Goal: Task Accomplishment & Management: Manage account settings

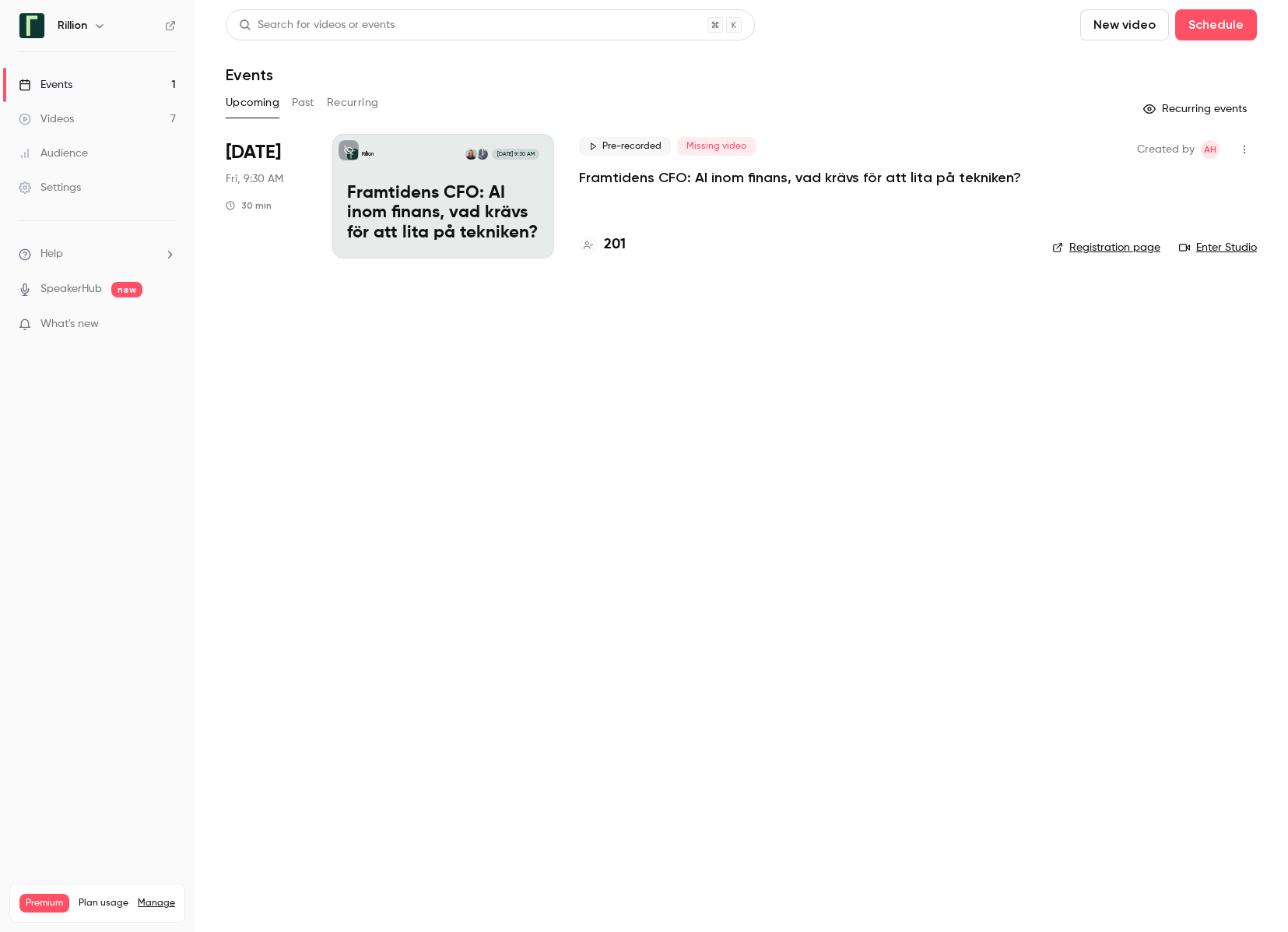
click at [771, 181] on p "Framtidens CFO: AI inom finans, vad krävs för att lita på tekniken?​" at bounding box center [800, 177] width 442 height 18
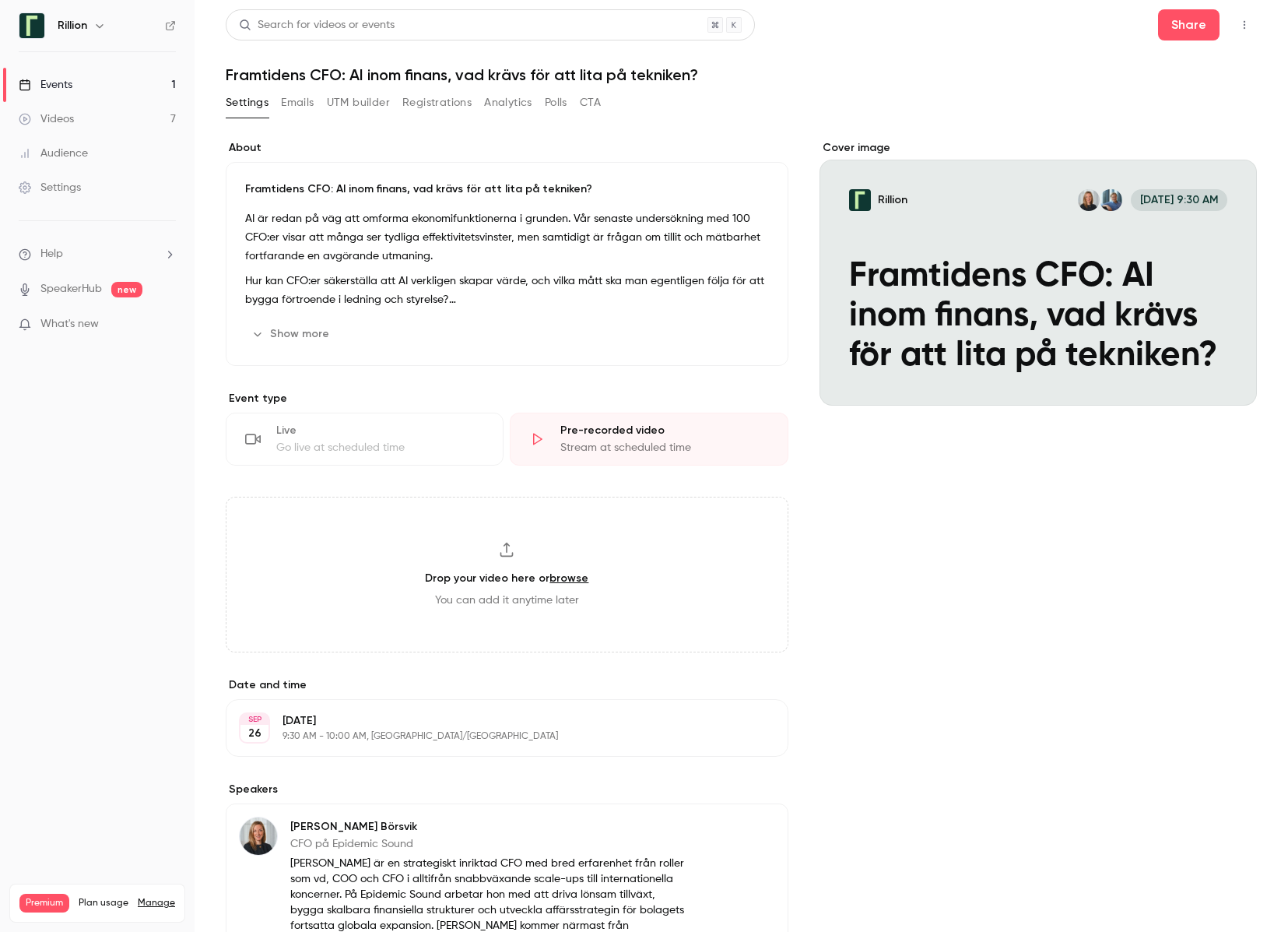
click at [430, 103] on button "Registrations" at bounding box center [437, 103] width 69 height 25
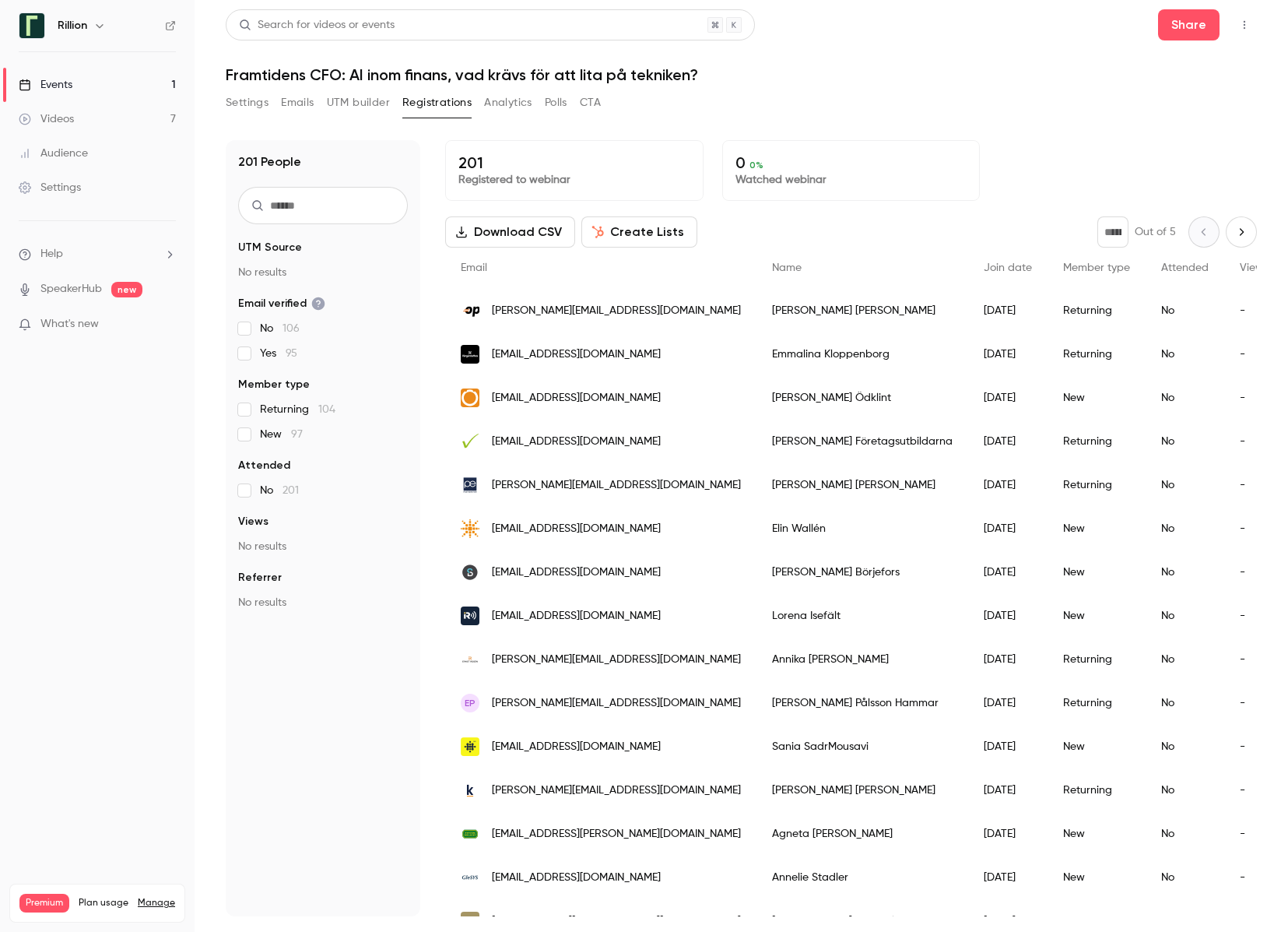
click at [243, 105] on button "Settings" at bounding box center [247, 103] width 43 height 25
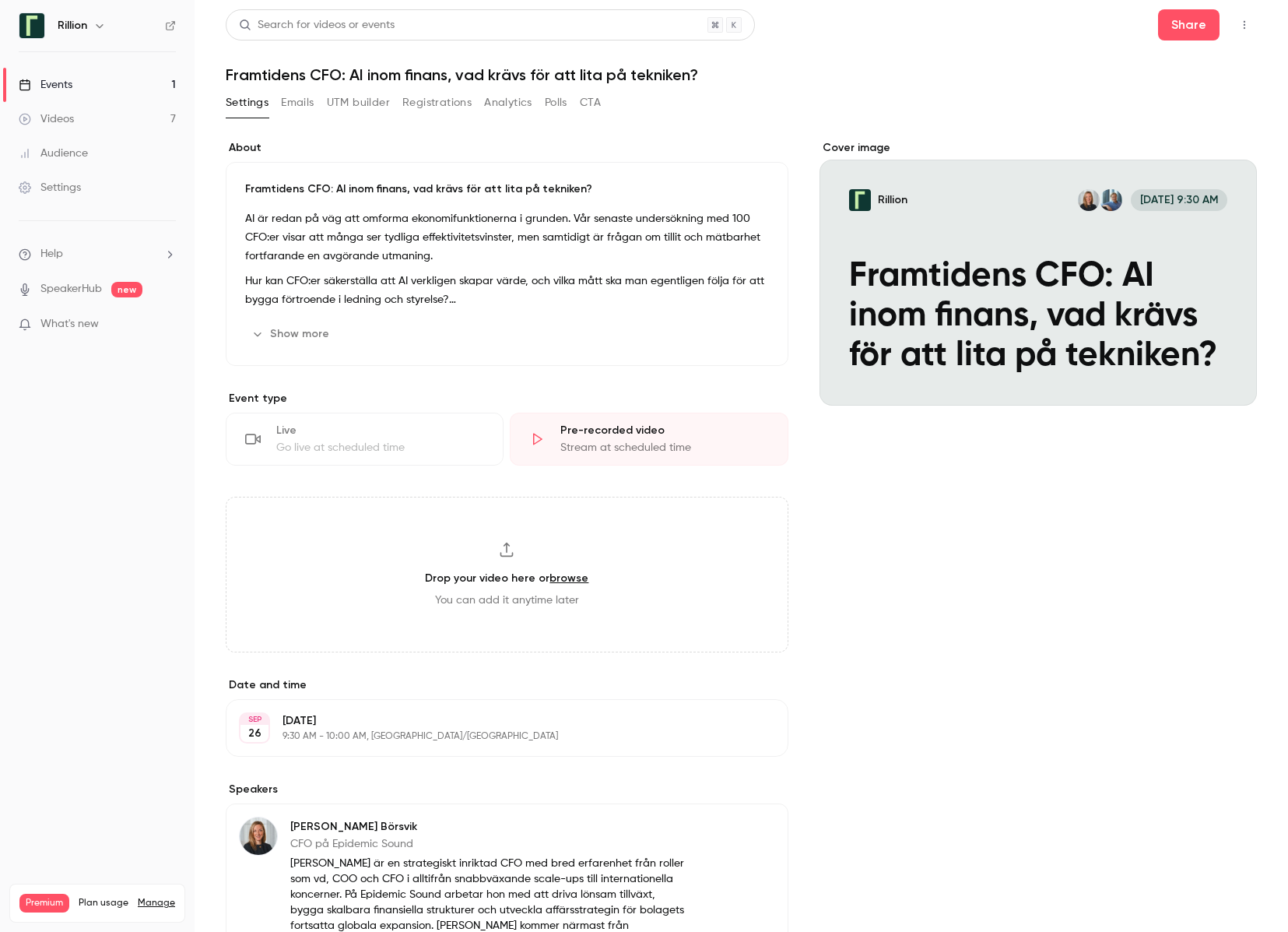
click at [424, 95] on button "Registrations" at bounding box center [437, 103] width 69 height 25
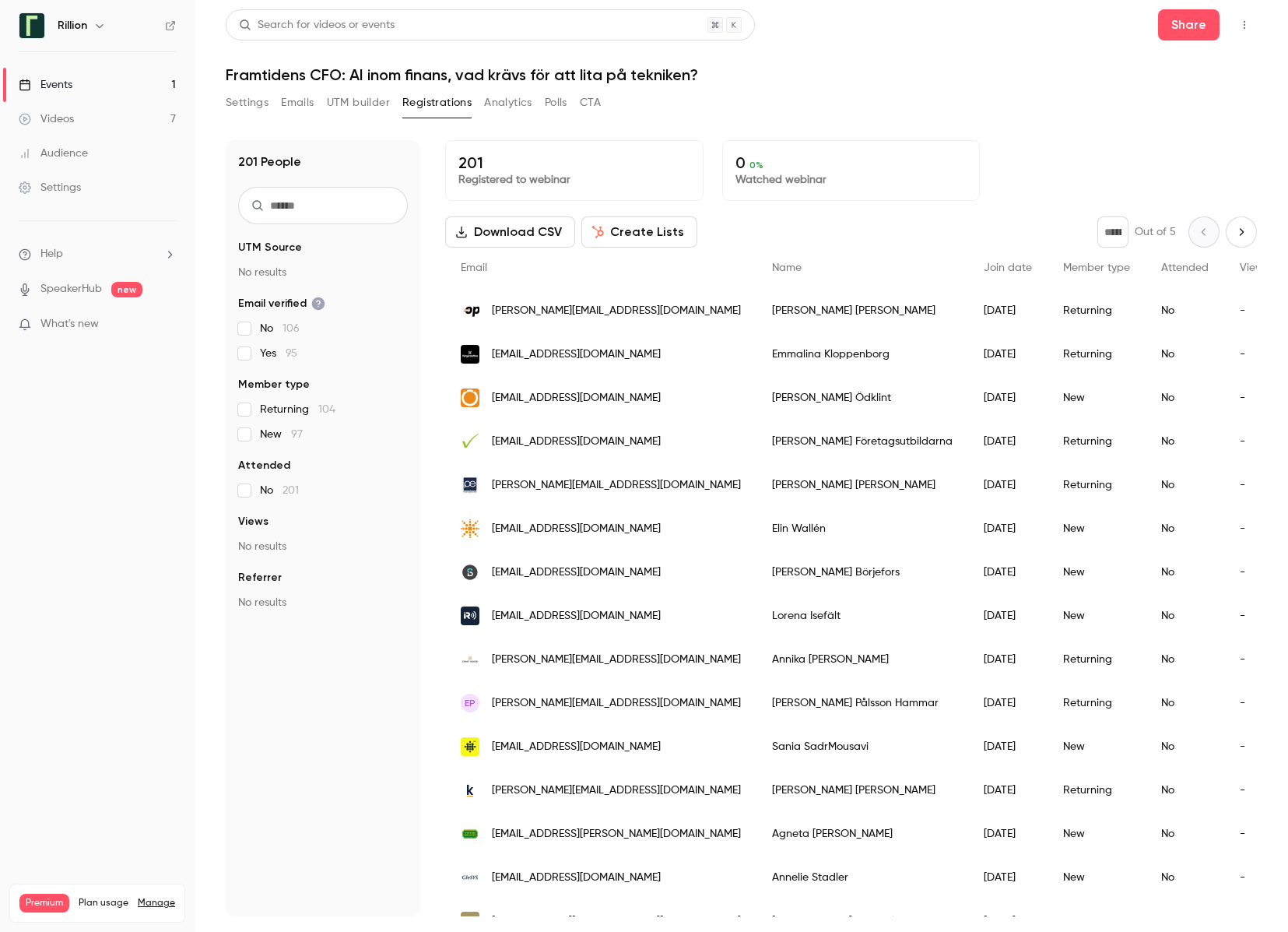
click at [327, 201] on input "text" at bounding box center [323, 205] width 170 height 37
type input "*********"
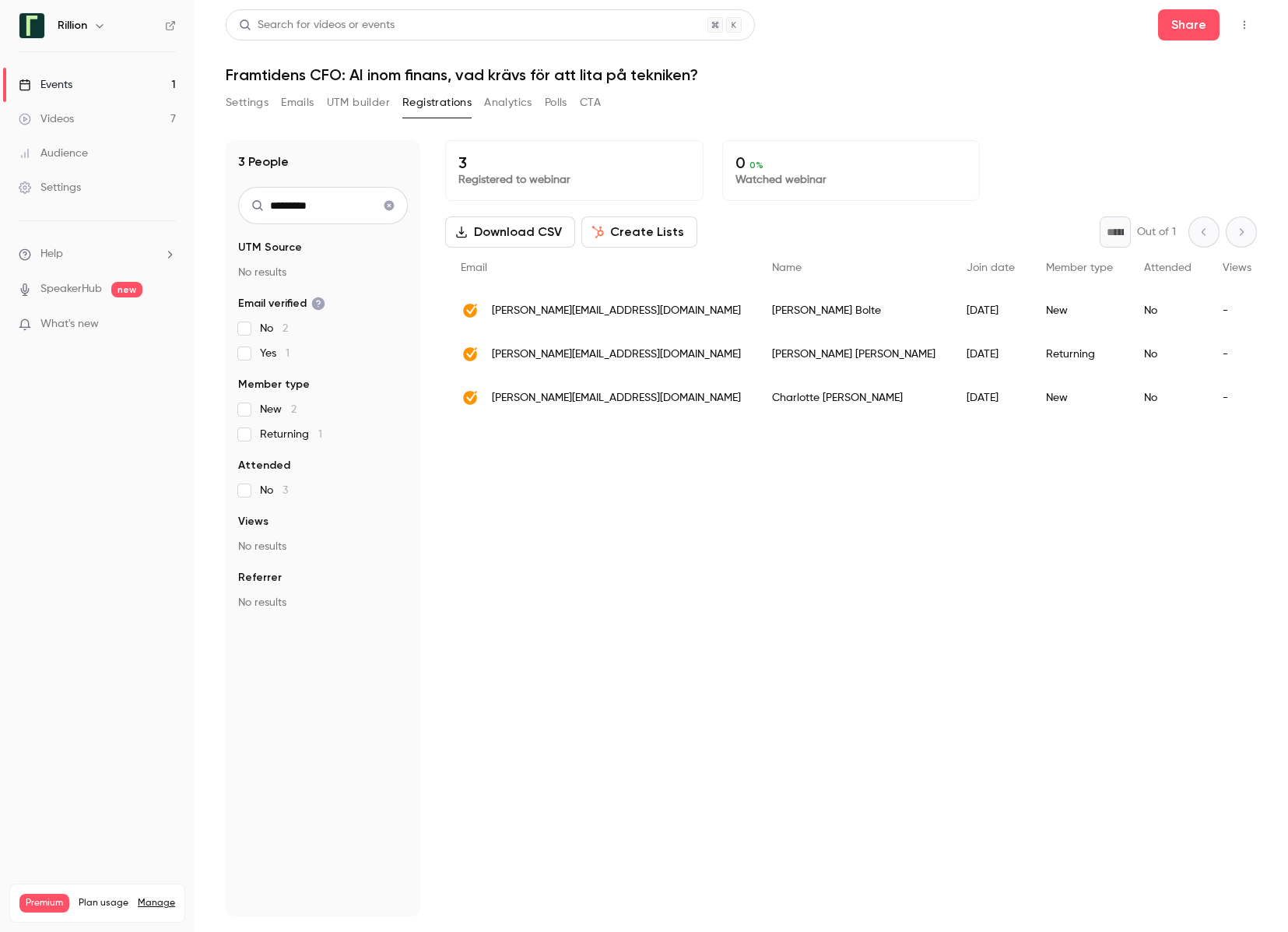
click at [391, 207] on icon "Clear search" at bounding box center [389, 206] width 11 height 11
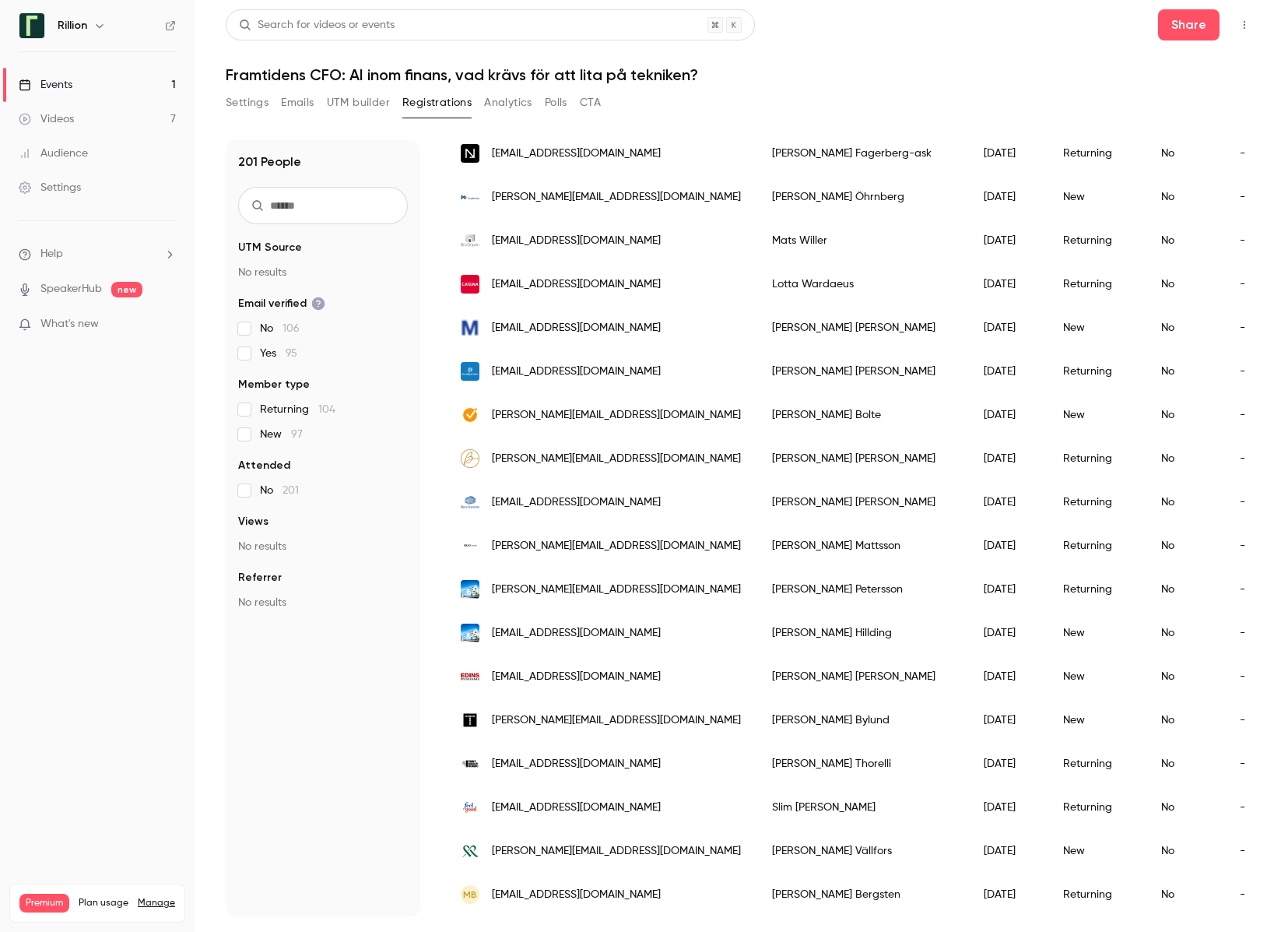
click at [629, 923] on main "Search for videos or events Share Framtidens CFO: AI inom finans, vad krävs för…" at bounding box center [741, 466] width 1093 height 932
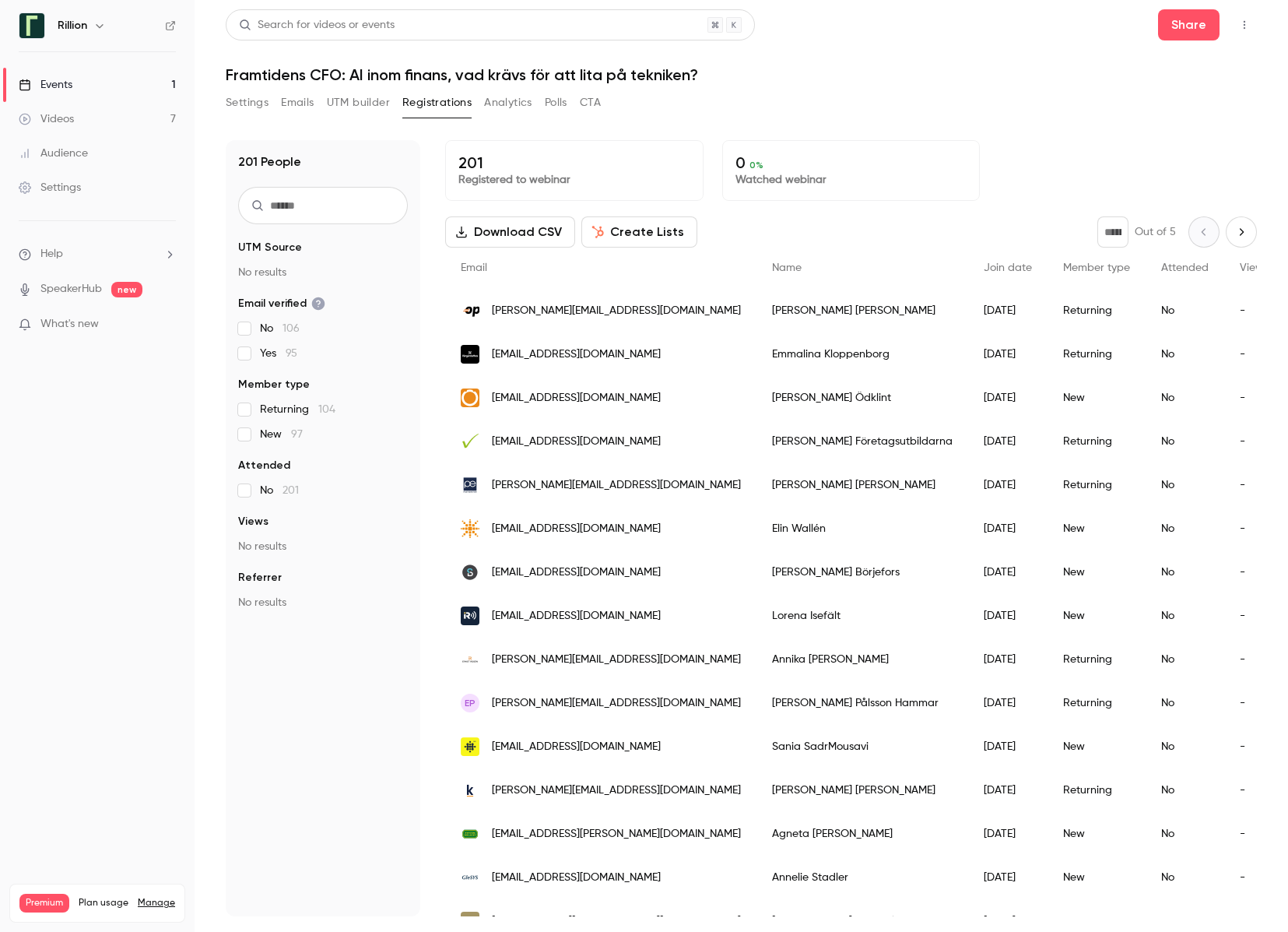
click at [1230, 237] on button "Next page" at bounding box center [1241, 232] width 31 height 31
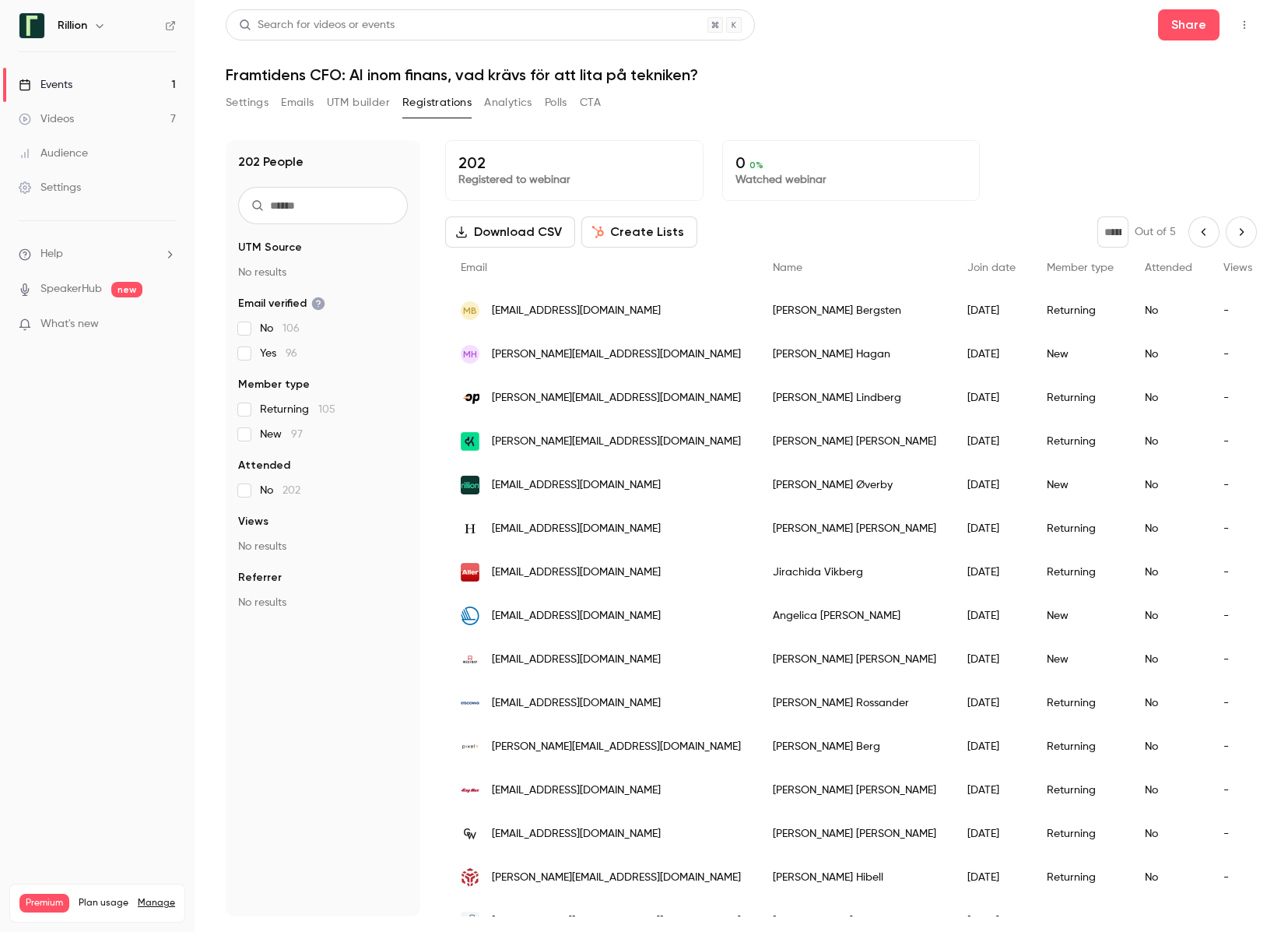
click at [1237, 235] on icon "Next page" at bounding box center [1241, 232] width 17 height 12
type input "*"
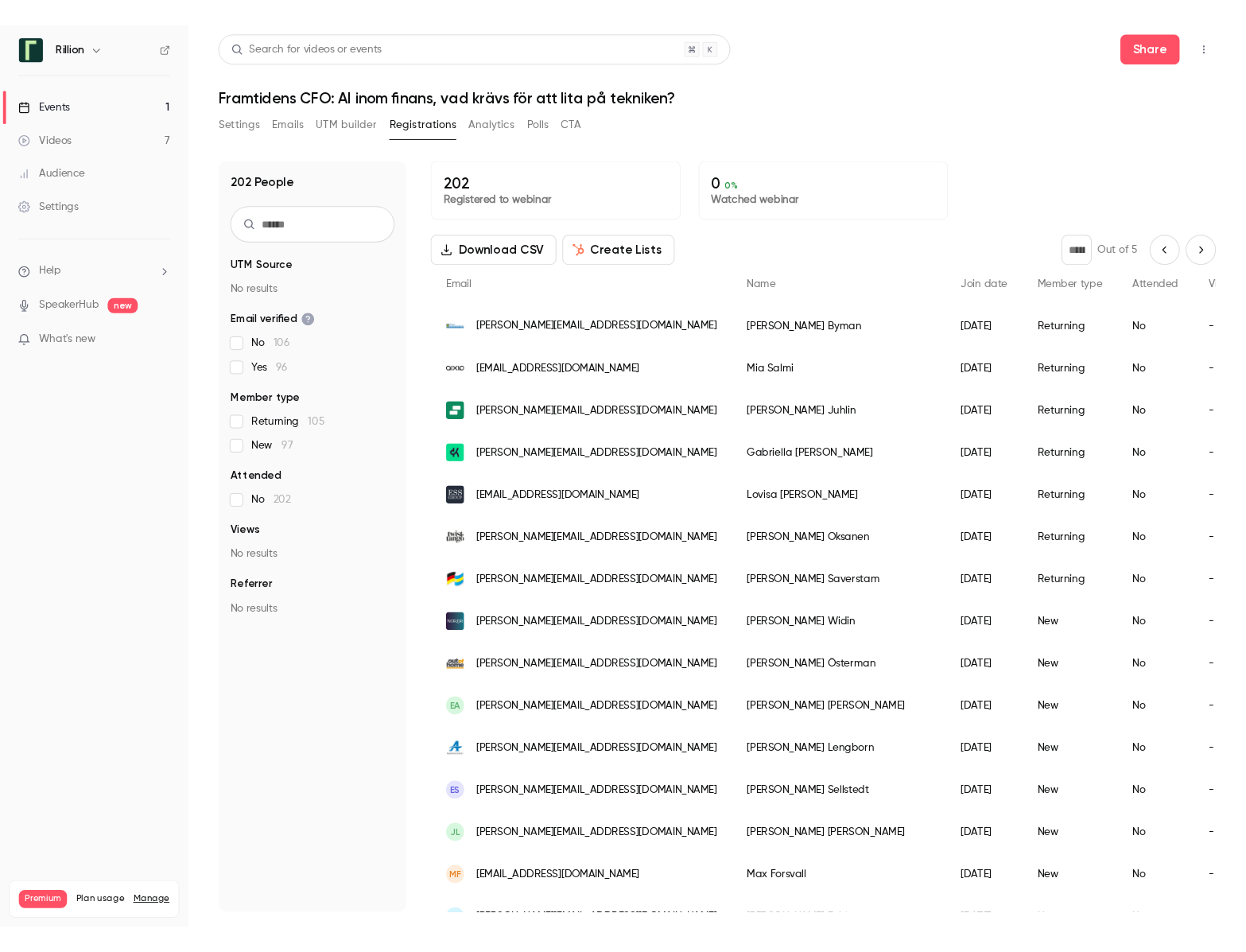
scroll to position [250, 0]
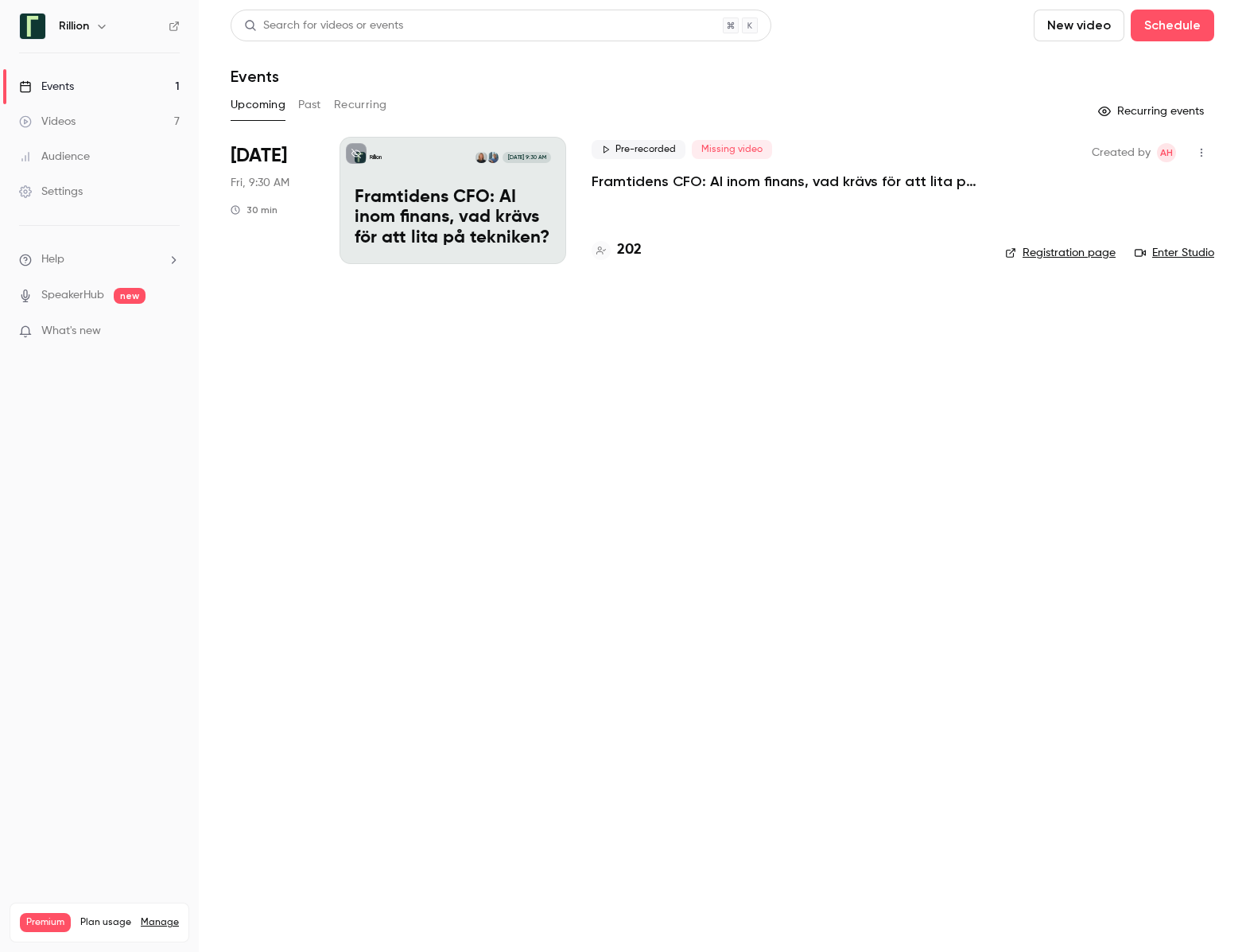
click at [106, 191] on link "Settings" at bounding box center [99, 191] width 199 height 35
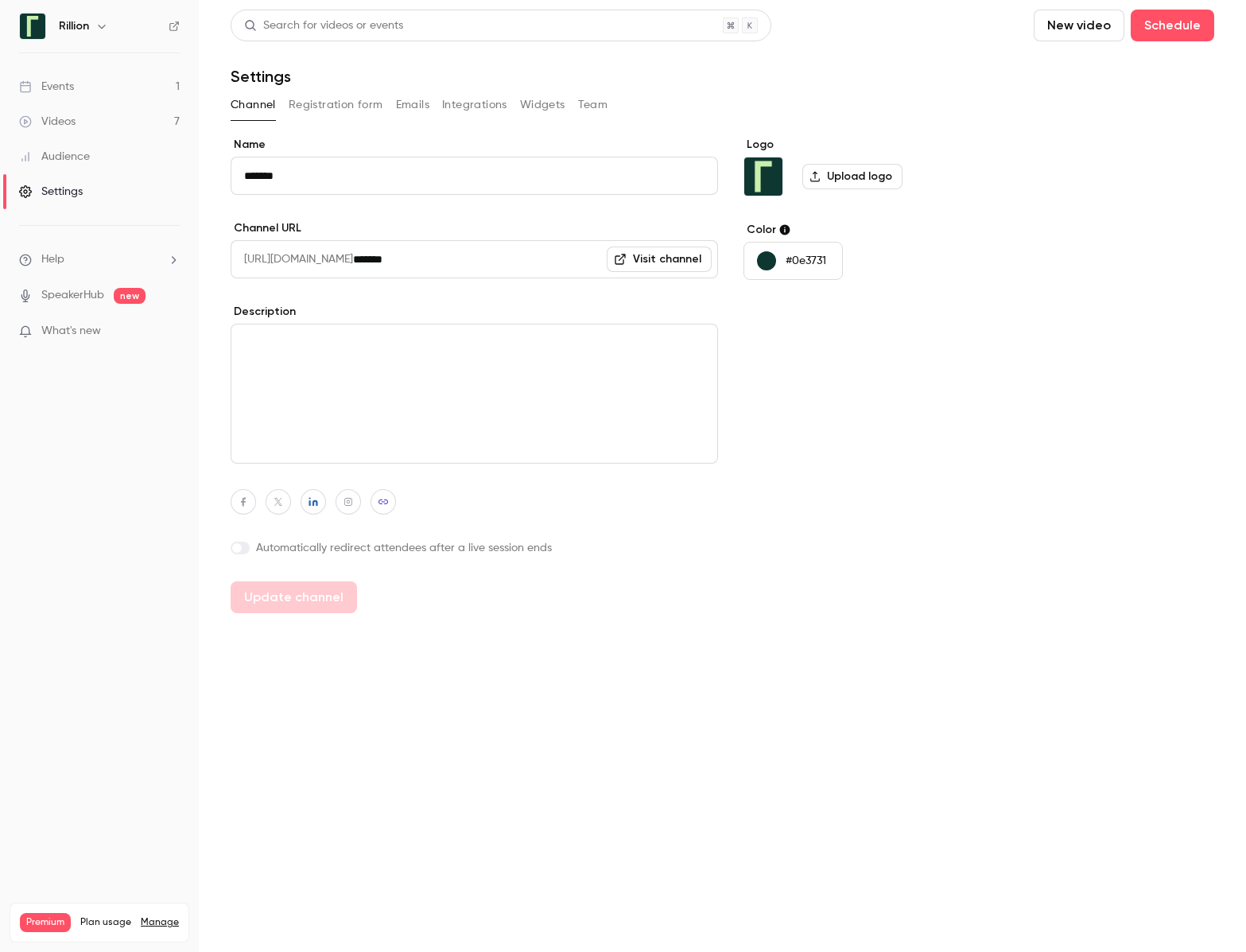
click at [575, 107] on div "Channel Registration form Emails Integrations Widgets Team" at bounding box center [723, 105] width 984 height 26
click at [582, 105] on button "Team" at bounding box center [593, 105] width 30 height 26
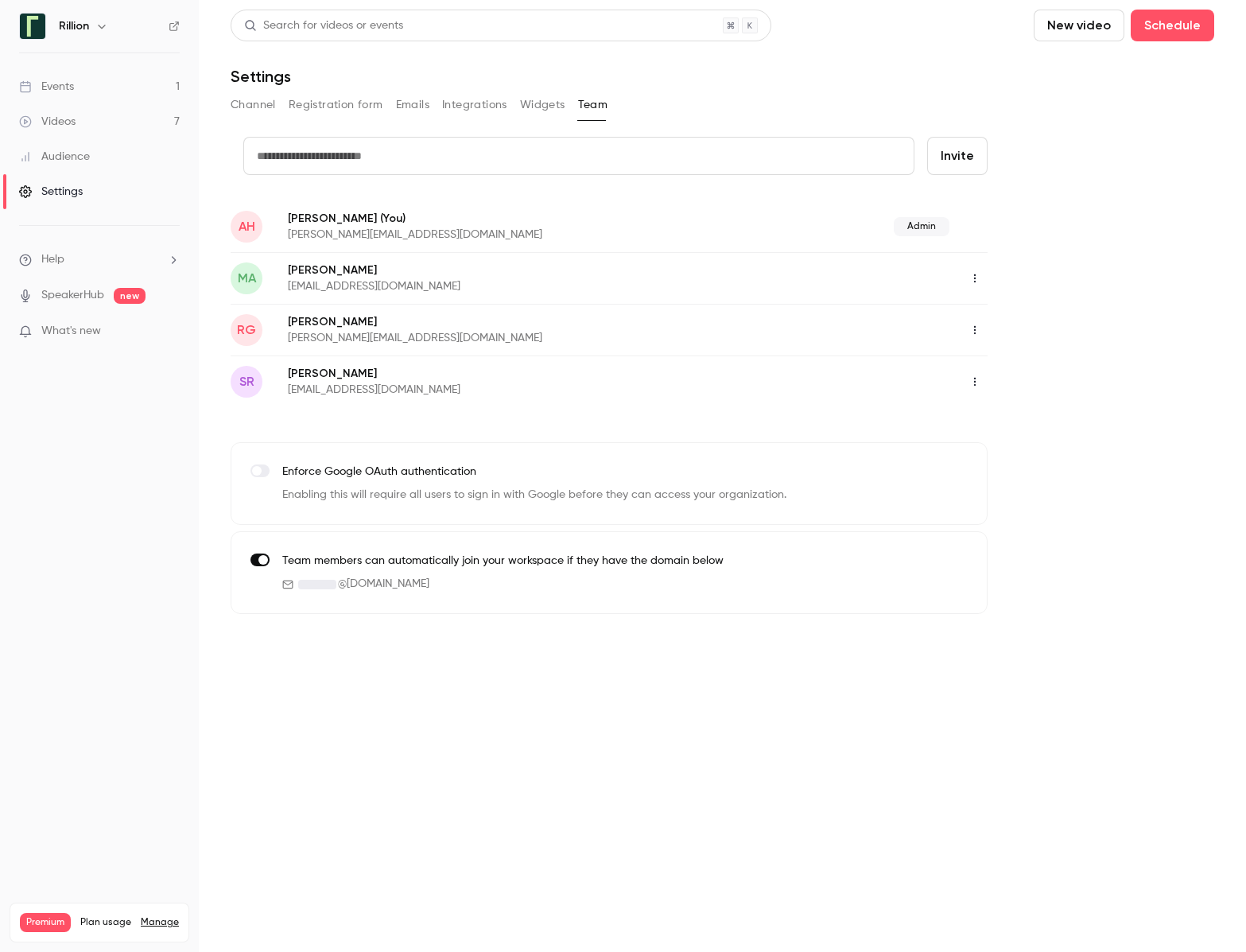
click at [500, 173] on input "text" at bounding box center [579, 155] width 672 height 38
type input "**********"
click at [958, 159] on button "Invite" at bounding box center [957, 155] width 61 height 38
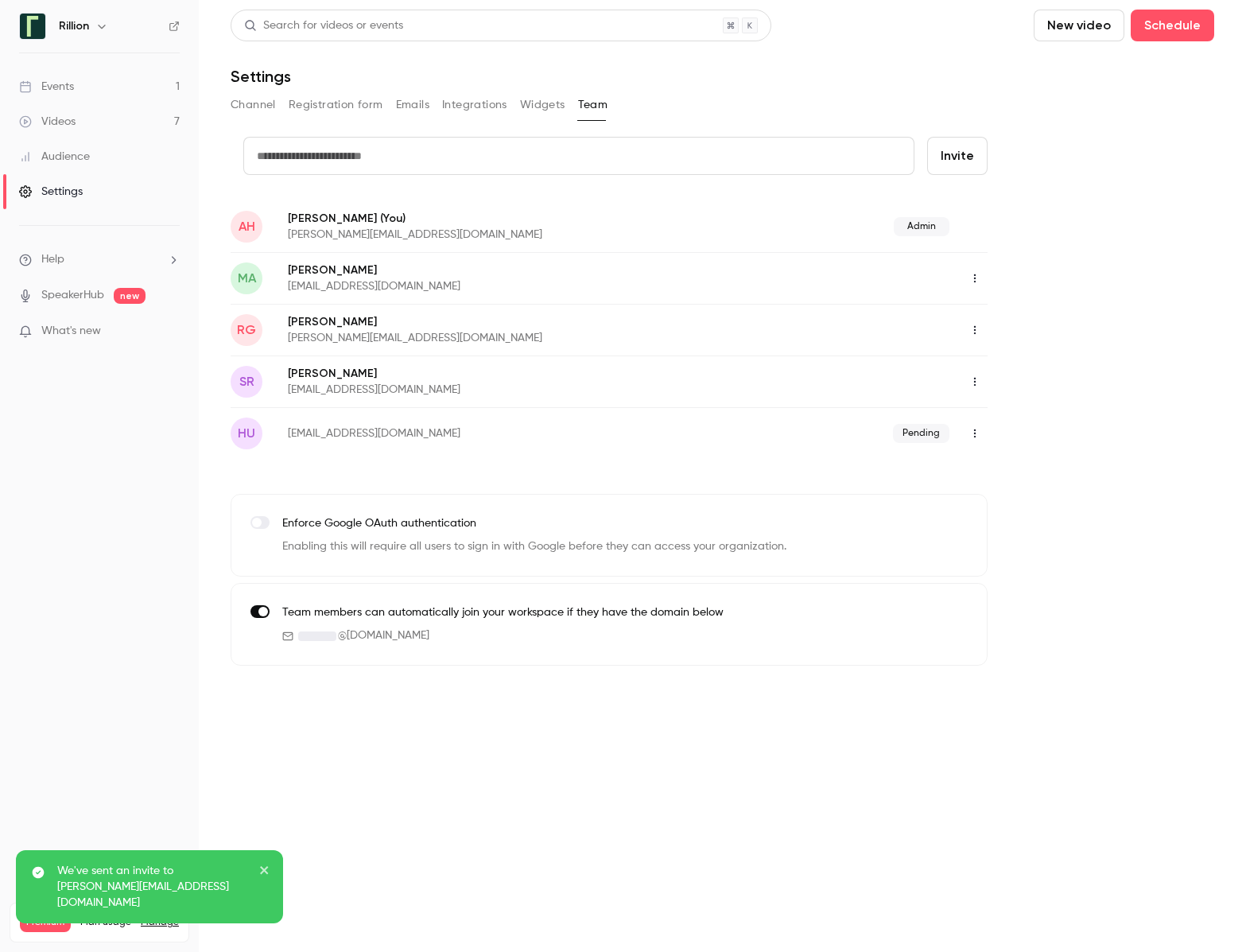
click at [969, 428] on icon "button" at bounding box center [975, 433] width 13 height 11
click at [1103, 407] on div at bounding box center [623, 476] width 1246 height 952
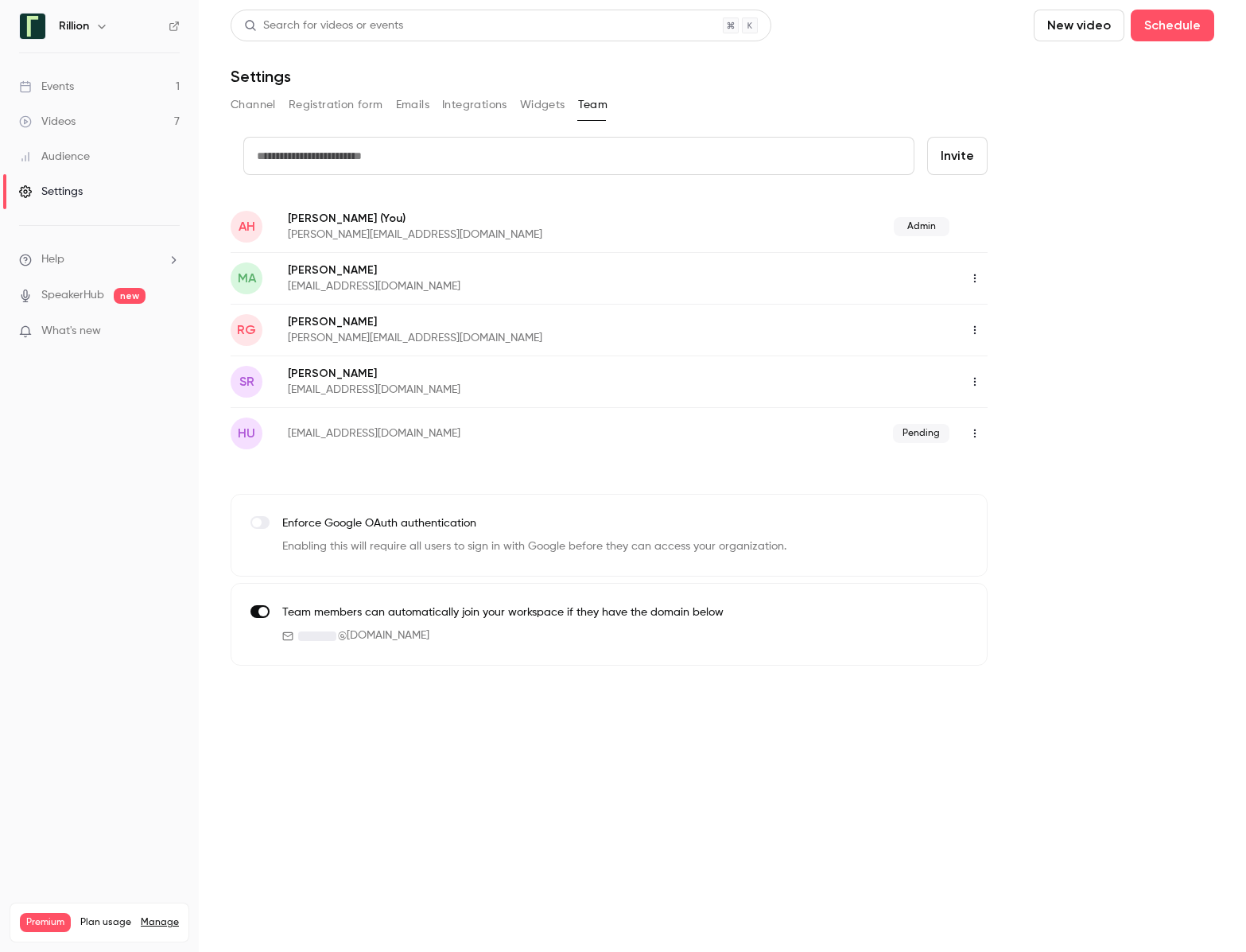
click at [107, 94] on link "Events 1" at bounding box center [99, 86] width 199 height 35
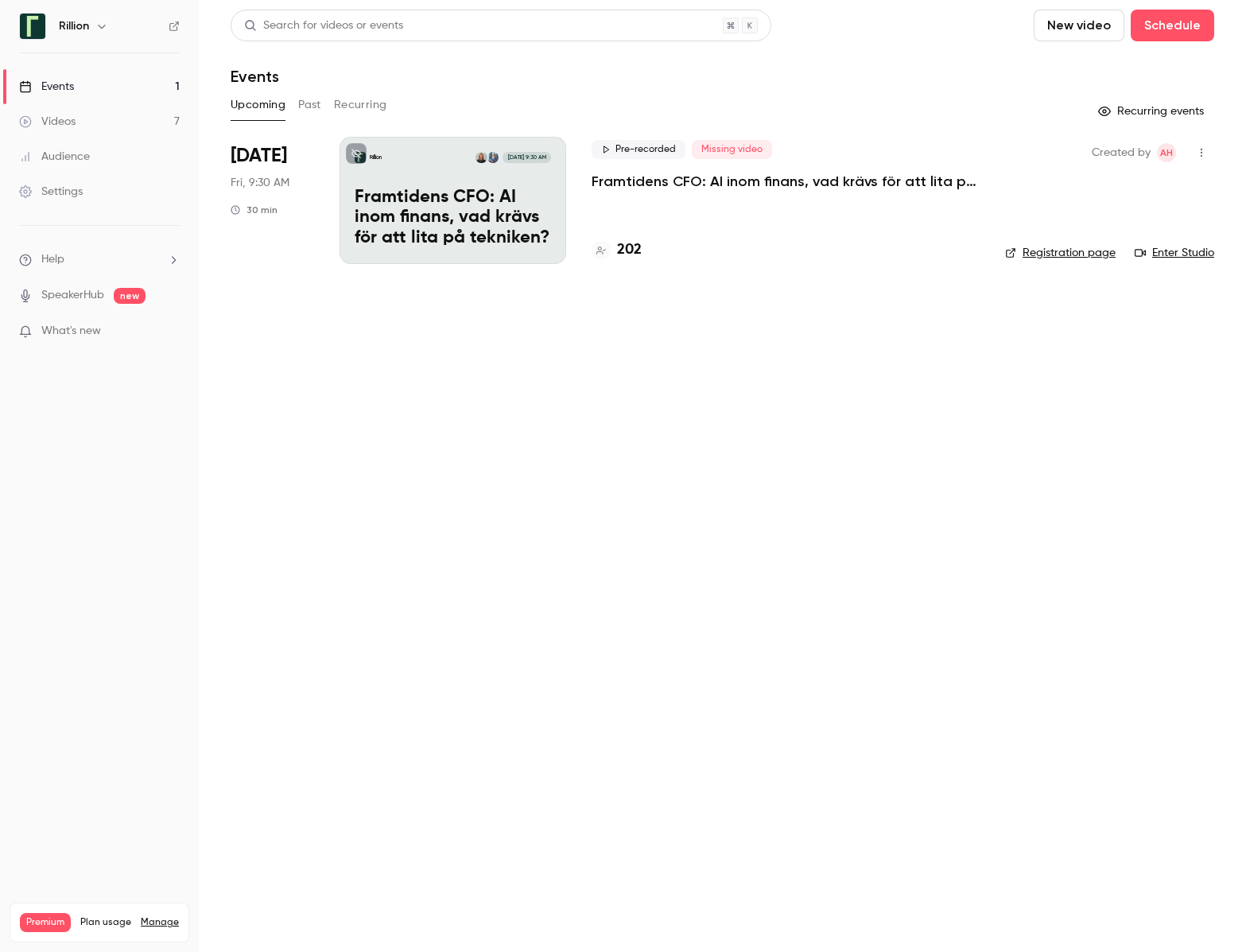
click at [301, 103] on button "Past" at bounding box center [309, 105] width 23 height 26
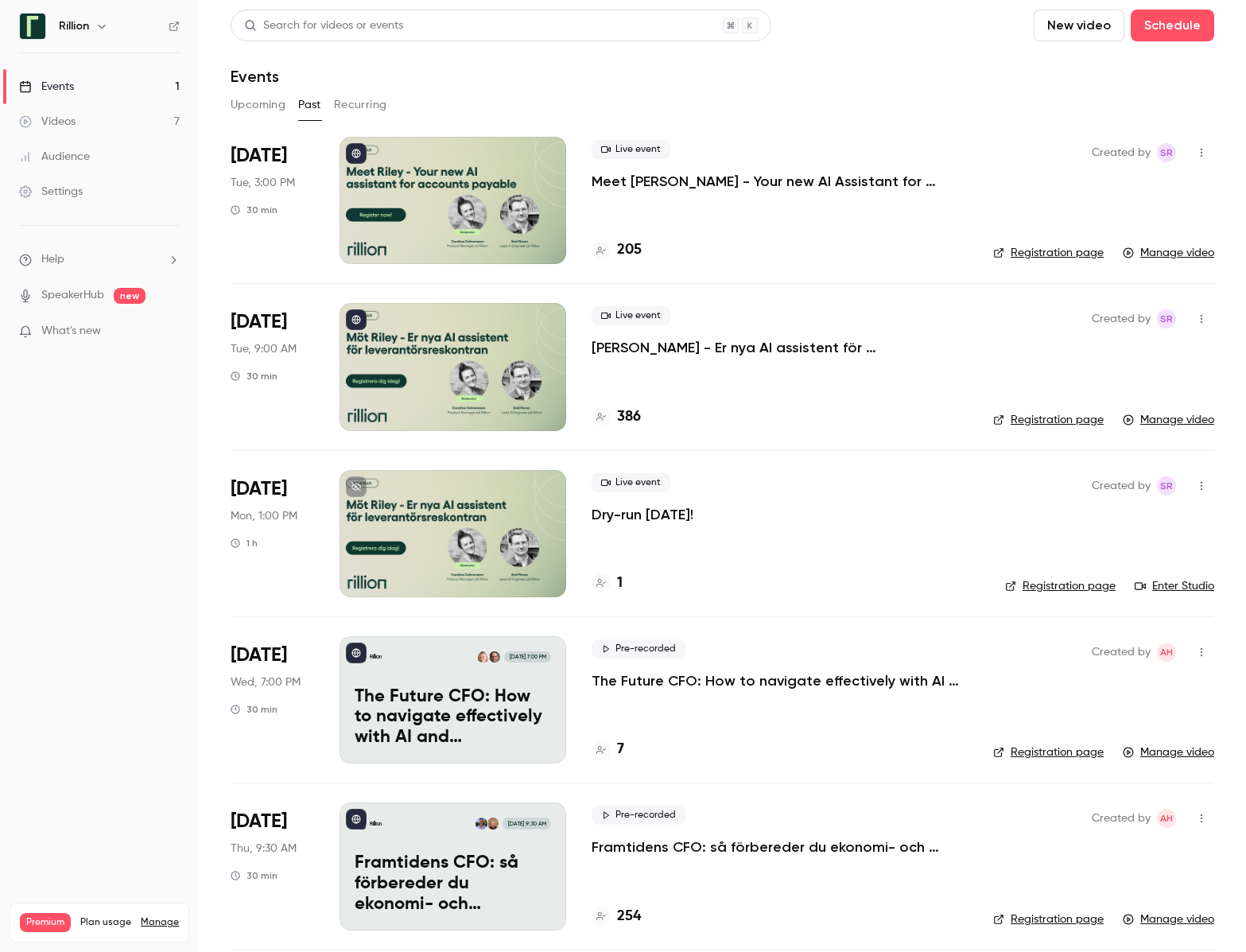
click at [132, 81] on link "Events 1" at bounding box center [99, 86] width 199 height 35
